Goal: Book appointment/travel/reservation

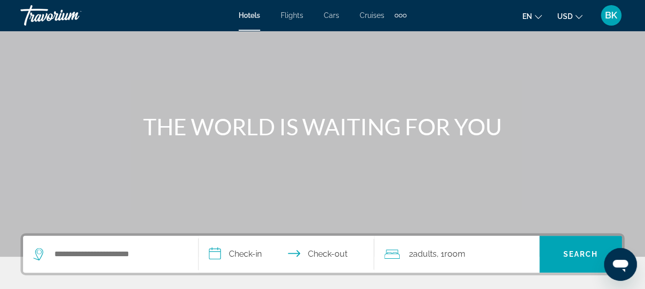
scroll to position [51, 0]
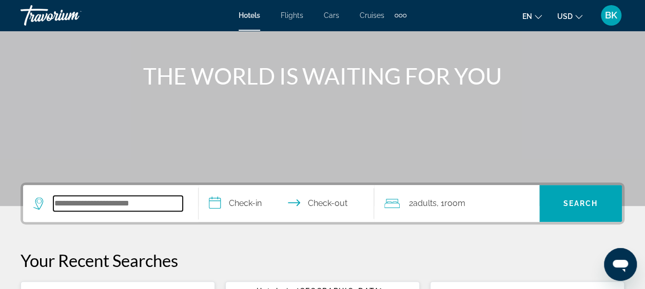
click at [138, 198] on input "Search widget" at bounding box center [117, 203] width 129 height 15
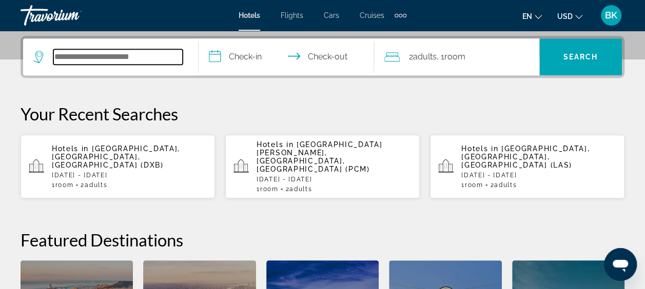
scroll to position [250, 0]
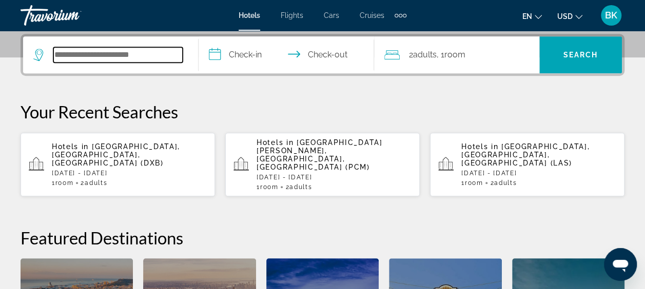
click at [114, 57] on input "Search widget" at bounding box center [117, 54] width 129 height 15
paste input "**********"
click at [152, 51] on input "**********" at bounding box center [117, 54] width 129 height 15
type input "*"
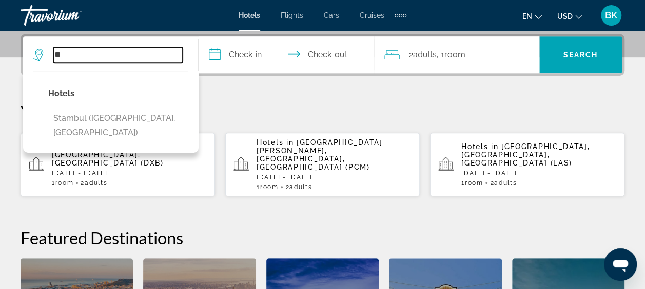
type input "*"
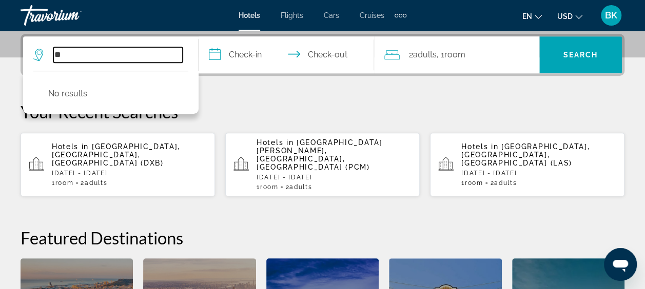
type input "*"
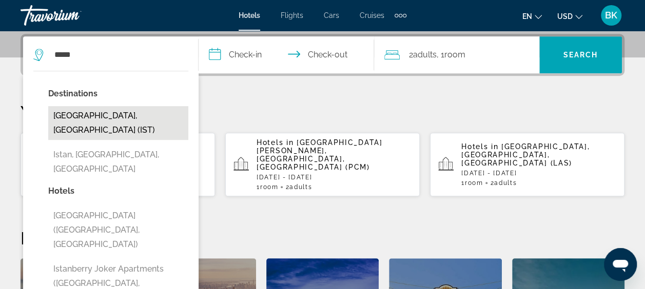
click at [111, 113] on button "[GEOGRAPHIC_DATA], [GEOGRAPHIC_DATA] (IST)" at bounding box center [118, 123] width 140 height 34
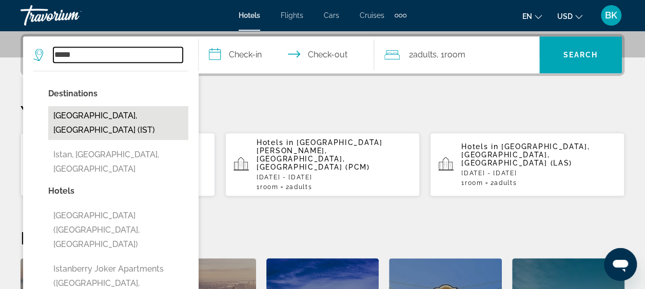
type input "**********"
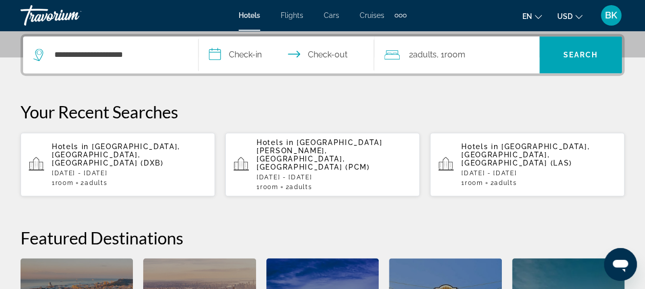
click at [245, 49] on input "**********" at bounding box center [288, 56] width 180 height 40
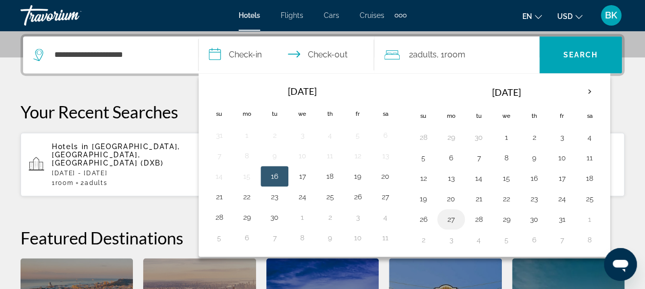
click at [449, 217] on button "27" at bounding box center [451, 219] width 16 height 14
click at [587, 92] on th "Next month" at bounding box center [589, 92] width 28 height 23
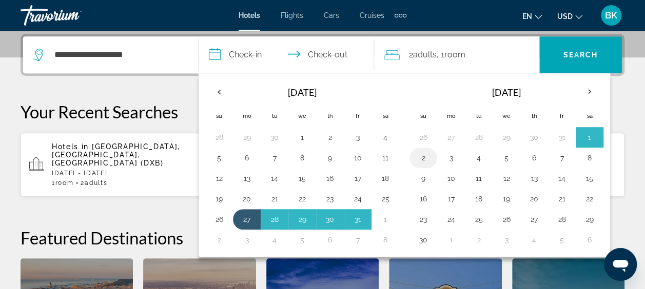
click at [424, 156] on button "2" at bounding box center [423, 158] width 16 height 14
type input "**********"
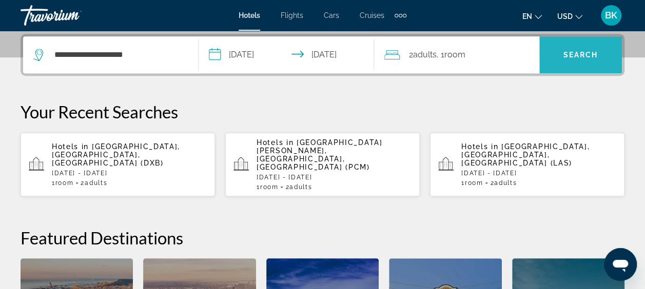
click at [574, 52] on span "Search" at bounding box center [580, 55] width 35 height 8
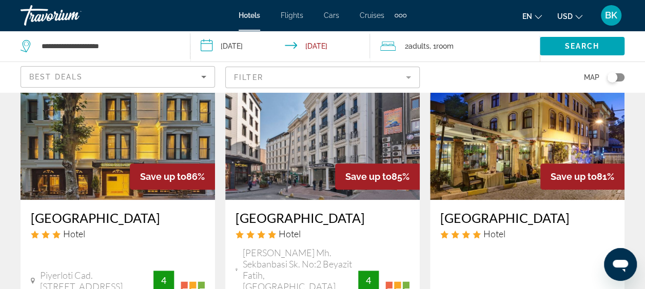
scroll to position [91, 0]
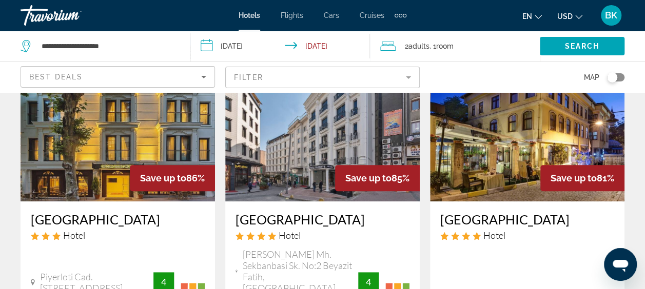
click at [375, 74] on mat-form-field "Filter" at bounding box center [322, 78] width 194 height 22
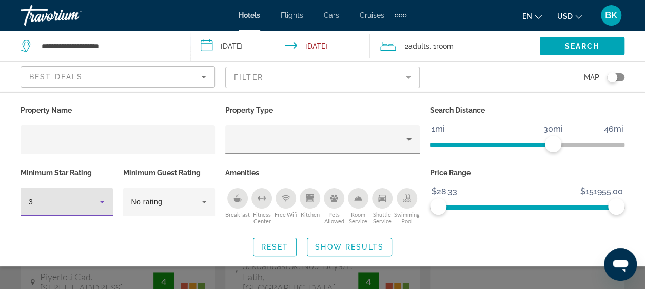
click at [101, 201] on icon "Hotel Filters" at bounding box center [102, 202] width 5 height 3
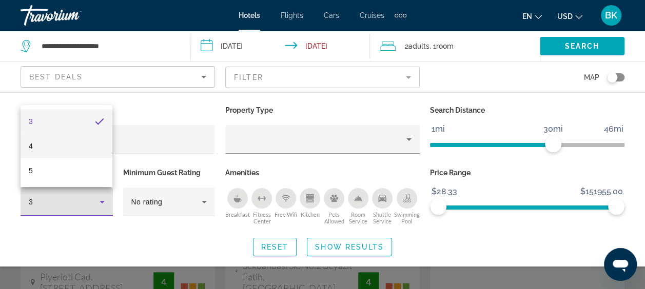
click at [73, 144] on mat-option "4" at bounding box center [67, 146] width 92 height 25
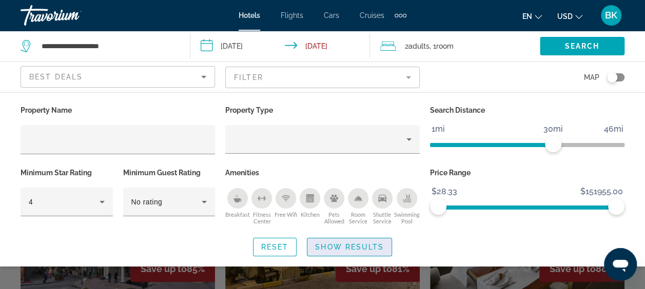
click at [348, 243] on span "Show Results" at bounding box center [349, 247] width 69 height 8
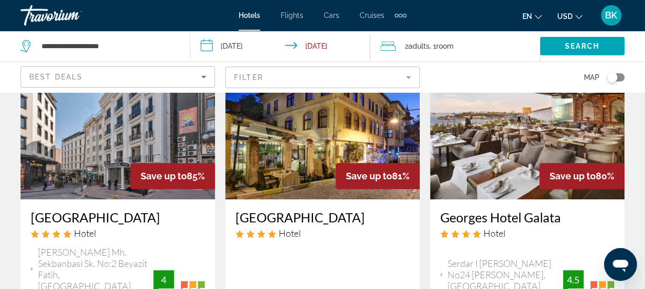
scroll to position [89, 0]
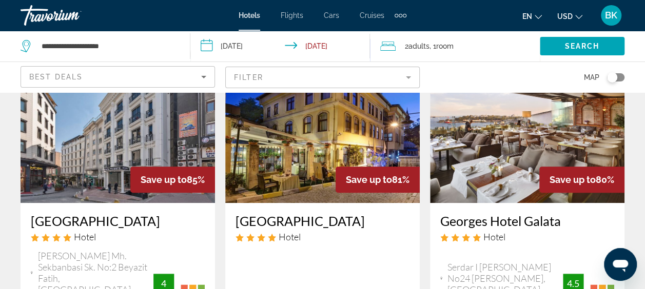
click at [103, 145] on img "Main content" at bounding box center [118, 121] width 194 height 164
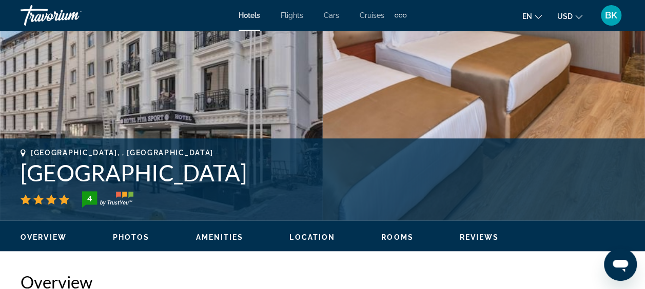
scroll to position [295, 0]
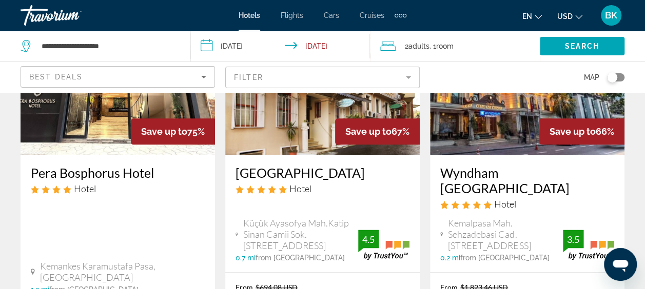
scroll to position [578, 0]
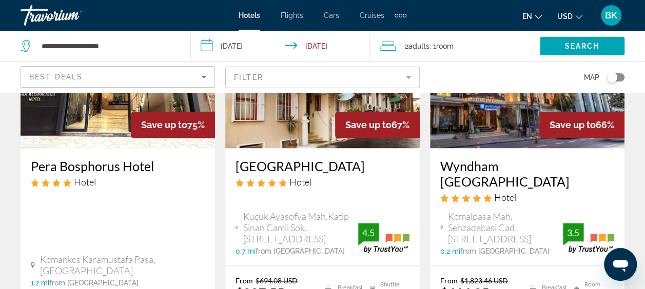
click at [480, 120] on img "Main content" at bounding box center [527, 66] width 194 height 164
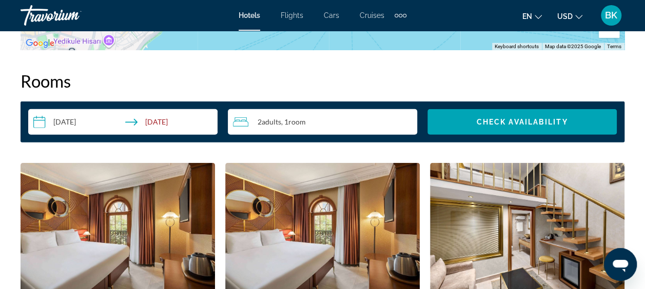
scroll to position [1460, 0]
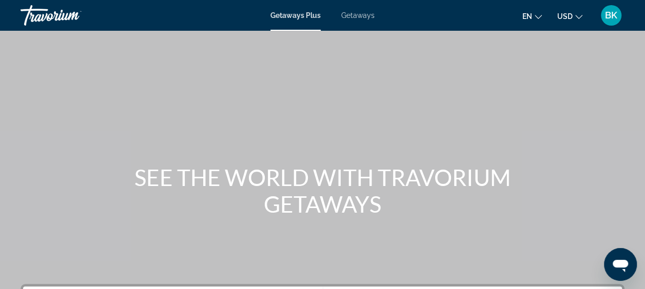
click at [352, 16] on span "Getaways" at bounding box center [357, 15] width 33 height 8
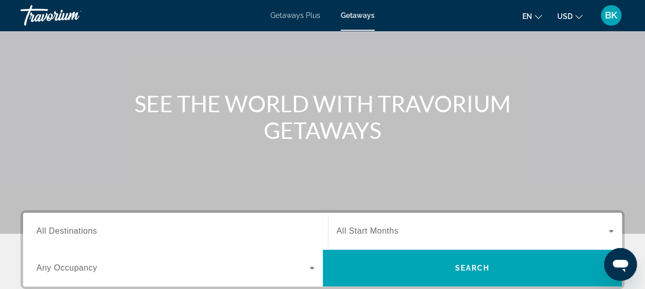
scroll to position [79, 0]
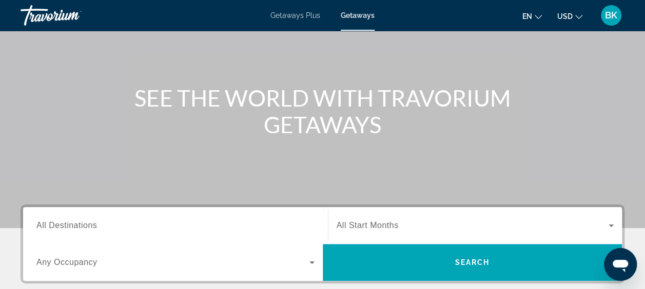
click at [92, 227] on span "All Destinations" at bounding box center [66, 225] width 61 height 9
click at [92, 227] on input "Destination All Destinations" at bounding box center [175, 226] width 278 height 12
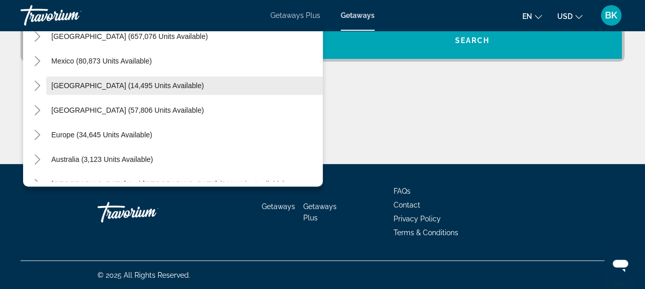
scroll to position [27, 0]
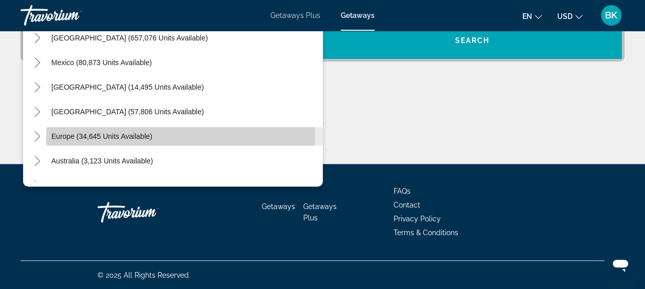
click at [85, 132] on span "Europe (34,645 units available)" at bounding box center [101, 136] width 101 height 8
type input "**********"
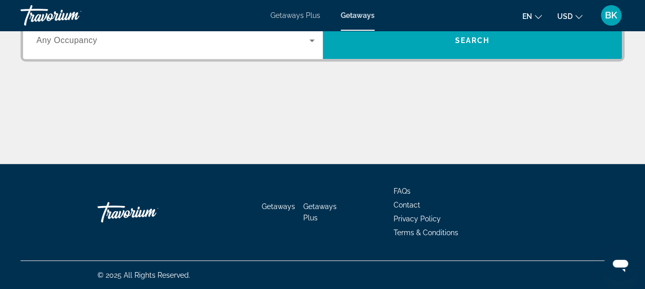
scroll to position [250, 0]
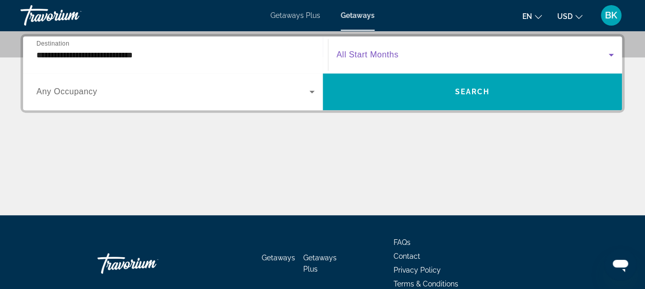
click at [406, 58] on span "Search widget" at bounding box center [472, 55] width 272 height 12
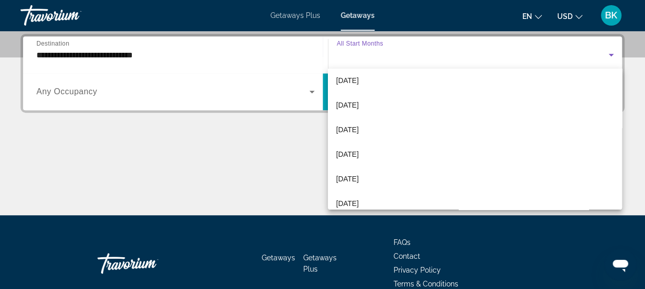
scroll to position [203, 0]
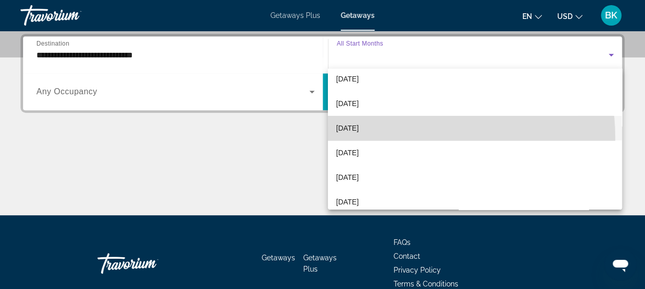
click at [401, 138] on mat-option "June 2026" at bounding box center [475, 128] width 294 height 25
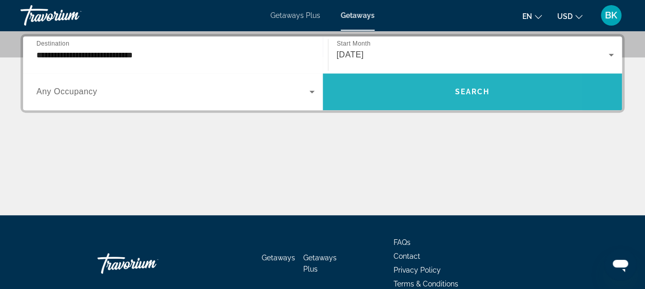
click at [407, 92] on span "Search widget" at bounding box center [473, 91] width 300 height 25
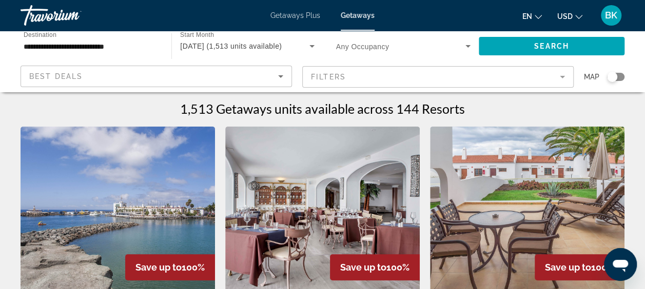
scroll to position [1, 0]
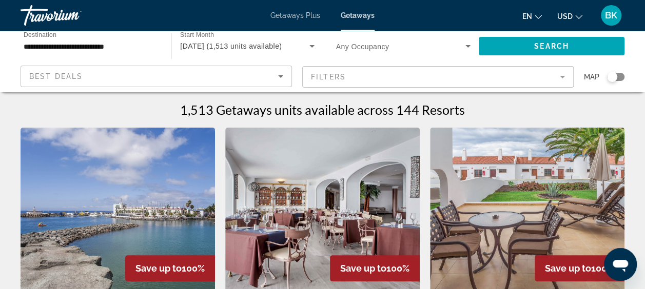
click at [110, 228] on img "Main content" at bounding box center [118, 210] width 194 height 164
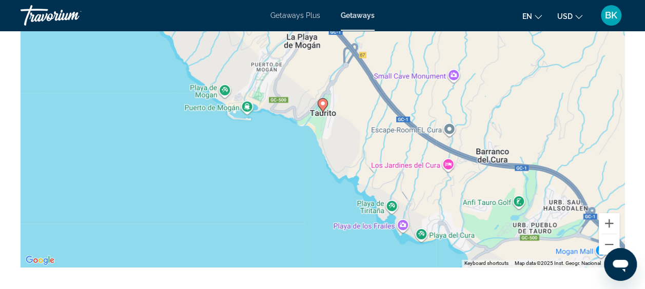
scroll to position [1768, 0]
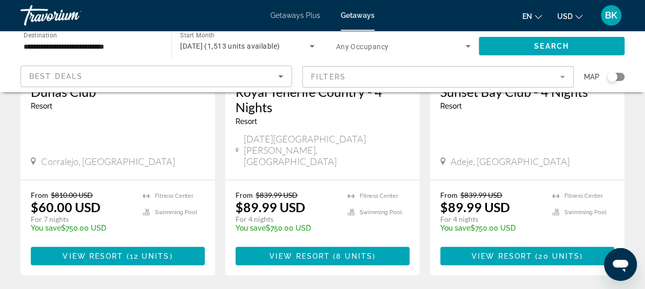
scroll to position [1345, 0]
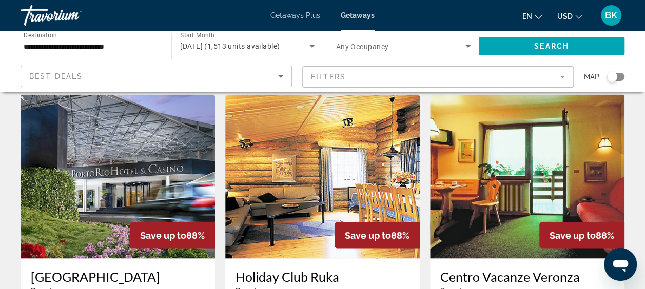
scroll to position [755, 0]
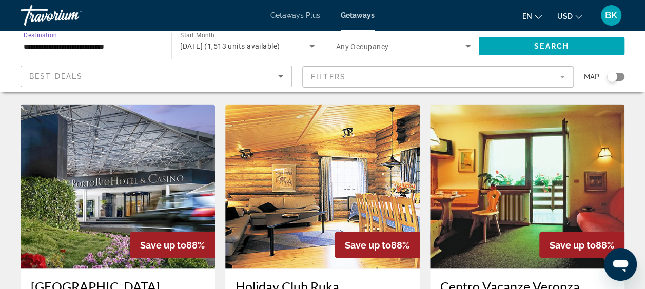
click at [136, 46] on input "**********" at bounding box center [91, 47] width 134 height 12
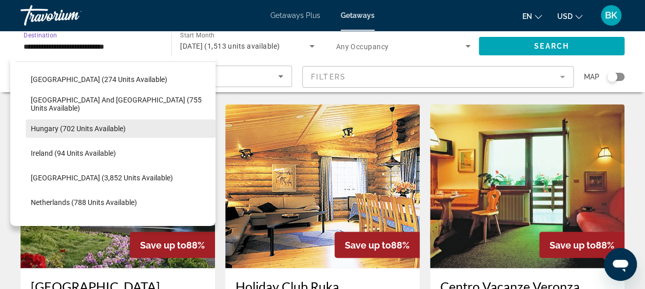
scroll to position [325, 0]
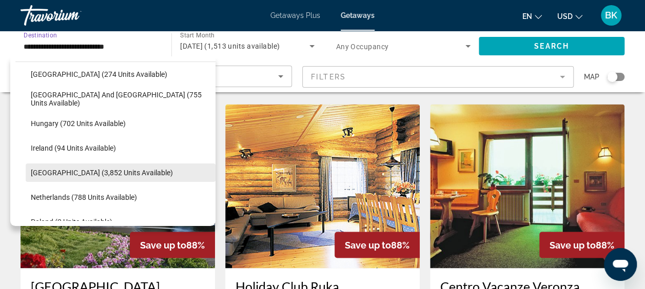
click at [57, 169] on span "Italy (3,852 units available)" at bounding box center [102, 173] width 142 height 8
type input "**********"
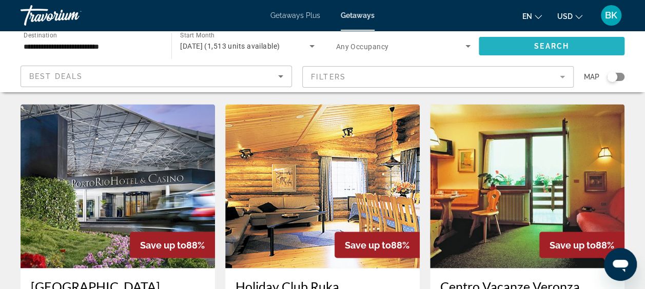
click at [507, 50] on span "Search widget" at bounding box center [552, 46] width 146 height 25
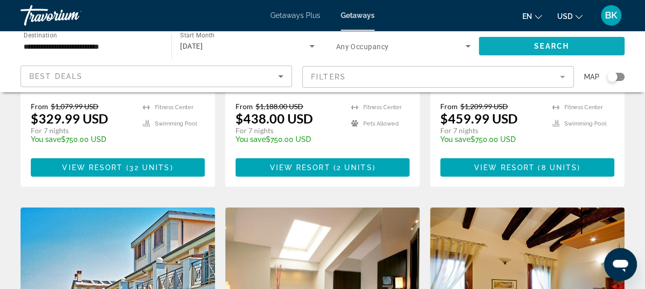
scroll to position [1065, 0]
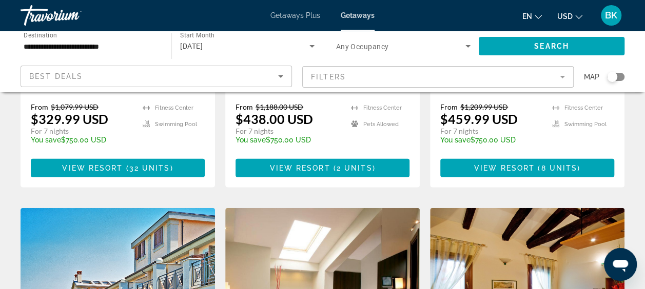
click at [150, 208] on img "Main content" at bounding box center [118, 290] width 194 height 164
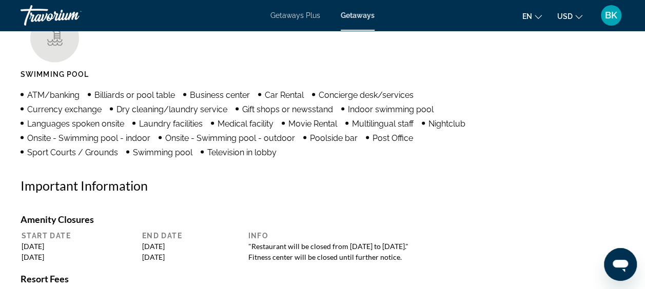
scroll to position [1036, 0]
